Goal: Task Accomplishment & Management: Manage account settings

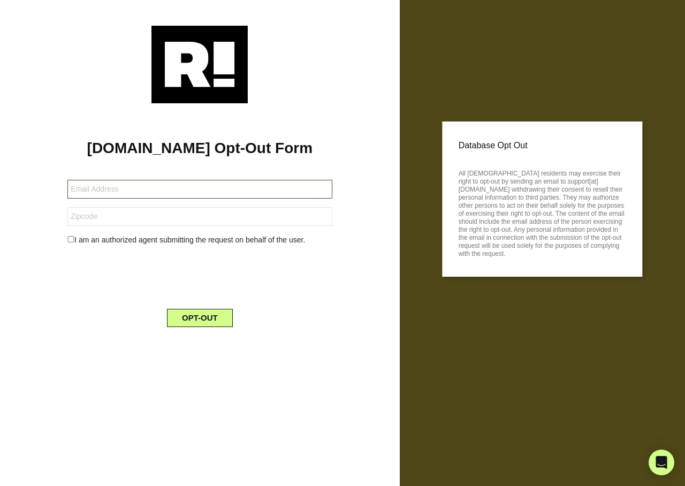
type input "celynnjr@msn.com"
type input "63368"
type input "[EMAIL_ADDRESS][DOMAIN_NAME]"
type input "79022"
